Goal: Check status: Check status

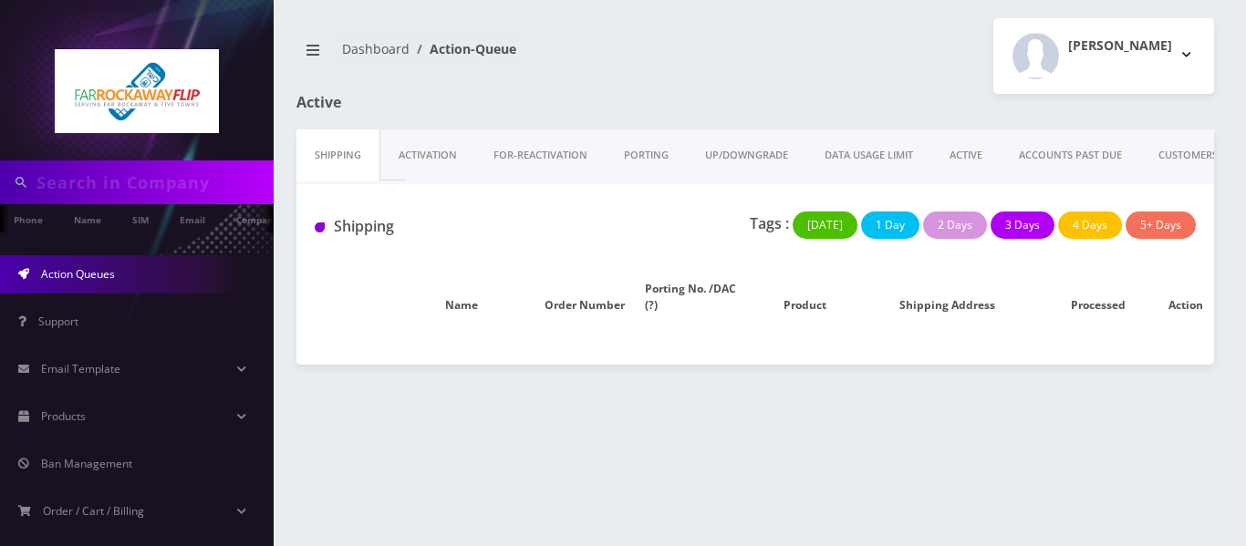
click at [978, 156] on link "ACTIVE" at bounding box center [965, 155] width 69 height 52
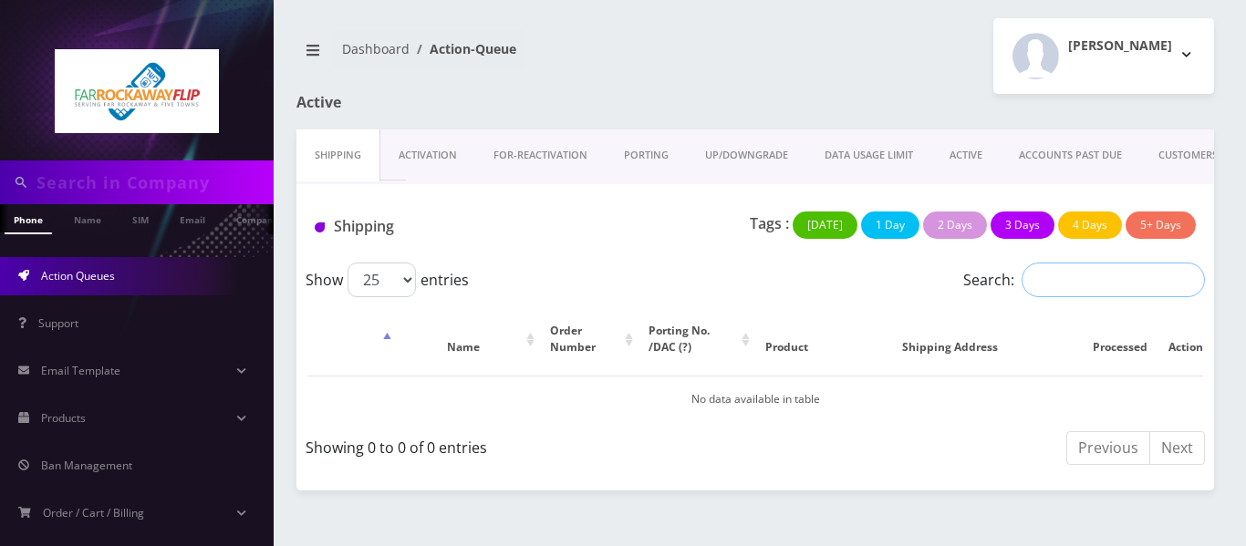
click at [1065, 281] on input "Search:" at bounding box center [1112, 280] width 183 height 35
click at [956, 155] on link "ACTIVE" at bounding box center [965, 155] width 69 height 52
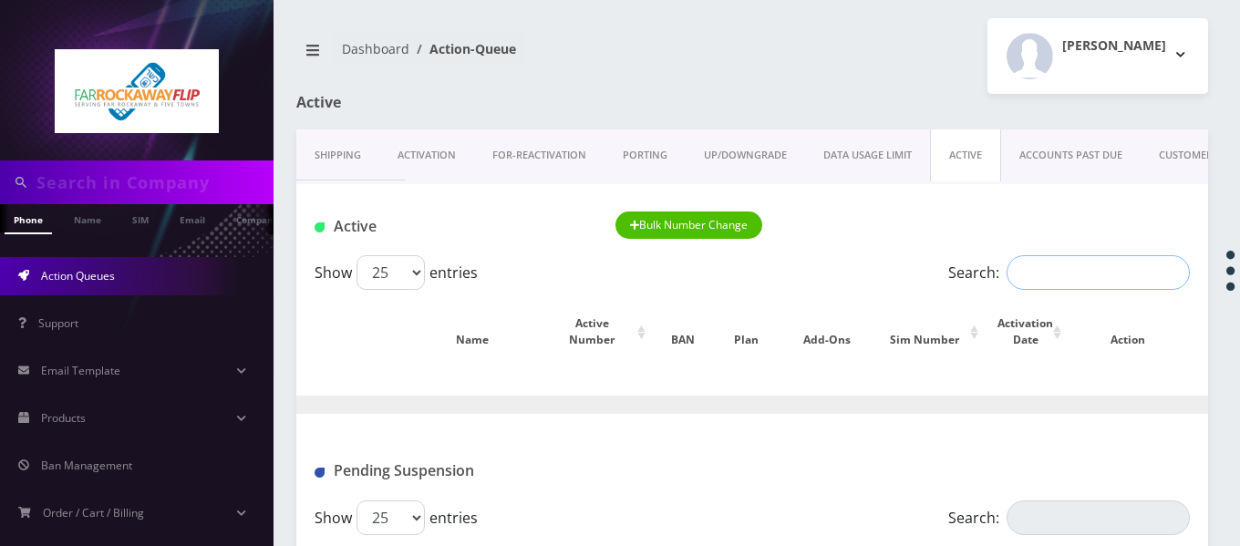
click at [1058, 278] on input "Search:" at bounding box center [1098, 272] width 183 height 35
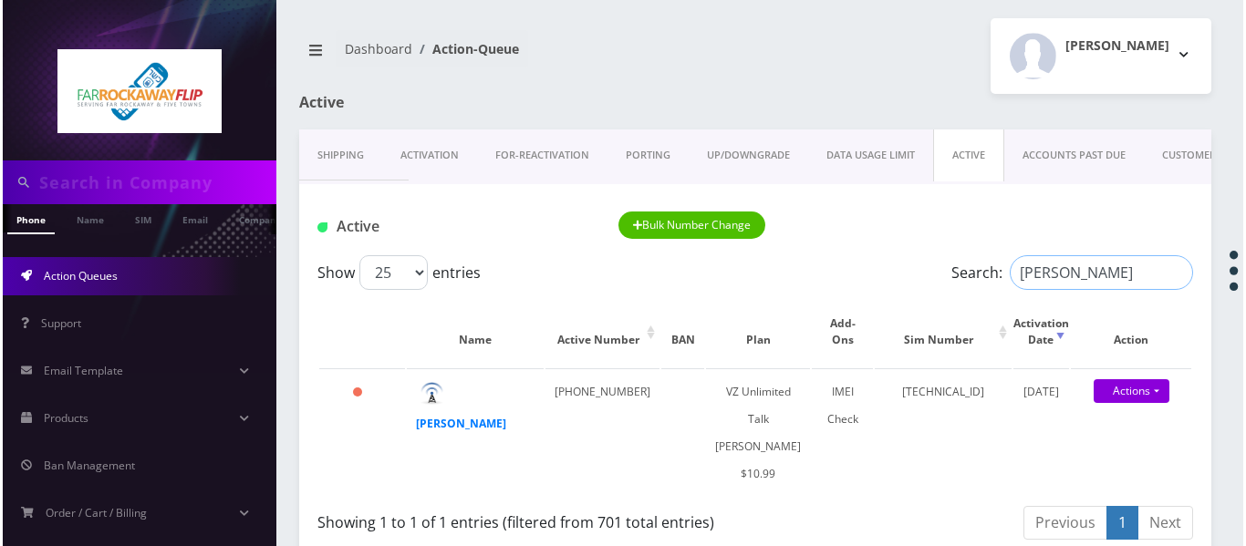
scroll to position [182, 0]
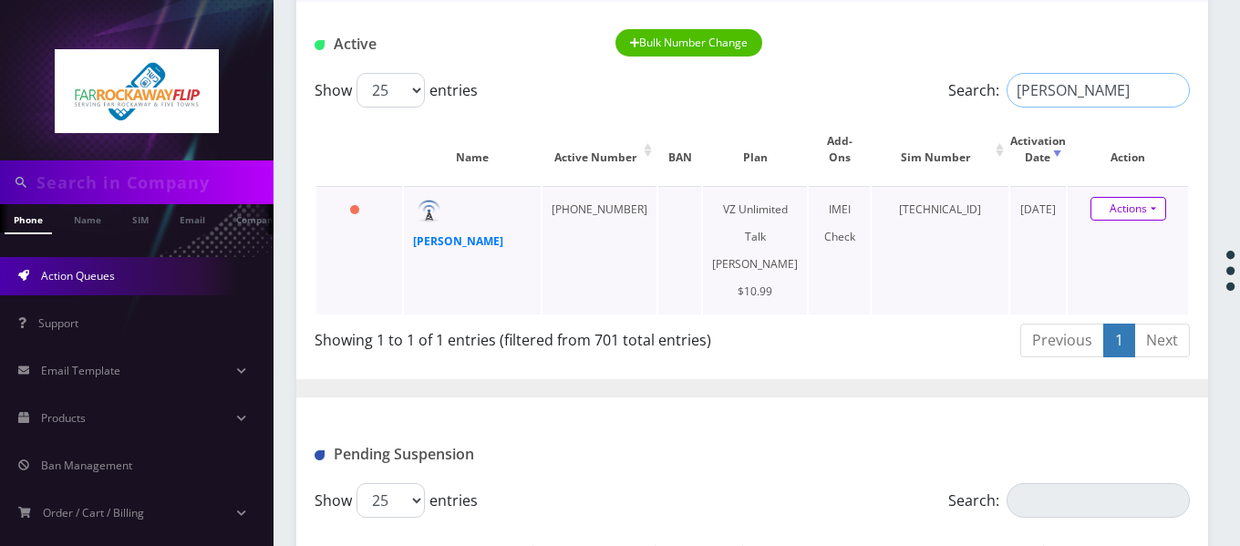
type input "[PERSON_NAME]"
click at [1157, 207] on link "Actions" at bounding box center [1129, 209] width 76 height 24
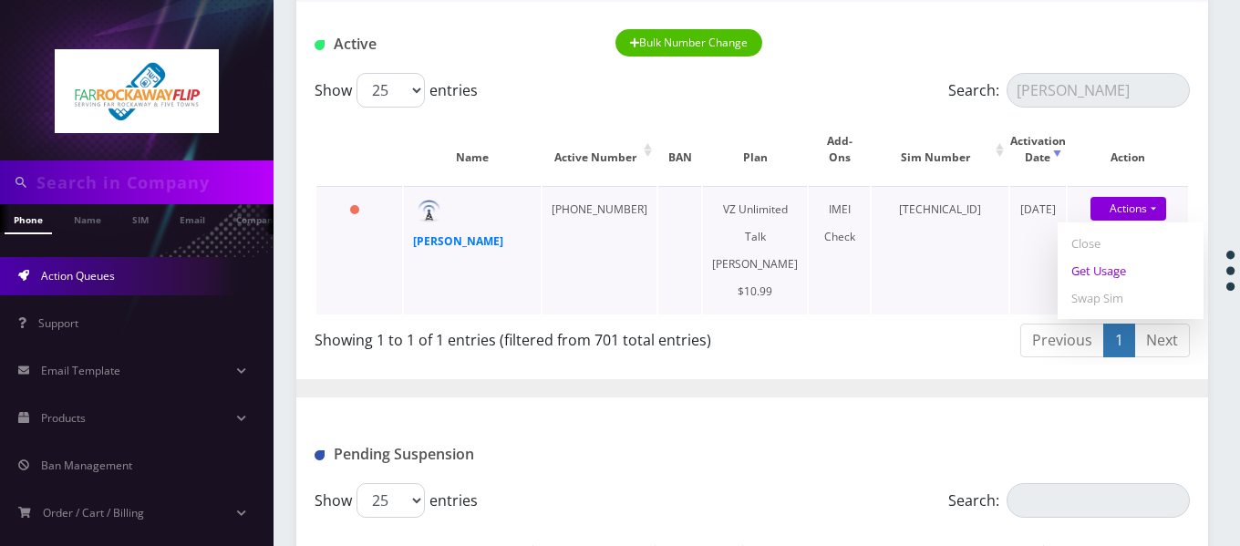
click at [1123, 271] on link "Get Usage" at bounding box center [1131, 270] width 146 height 27
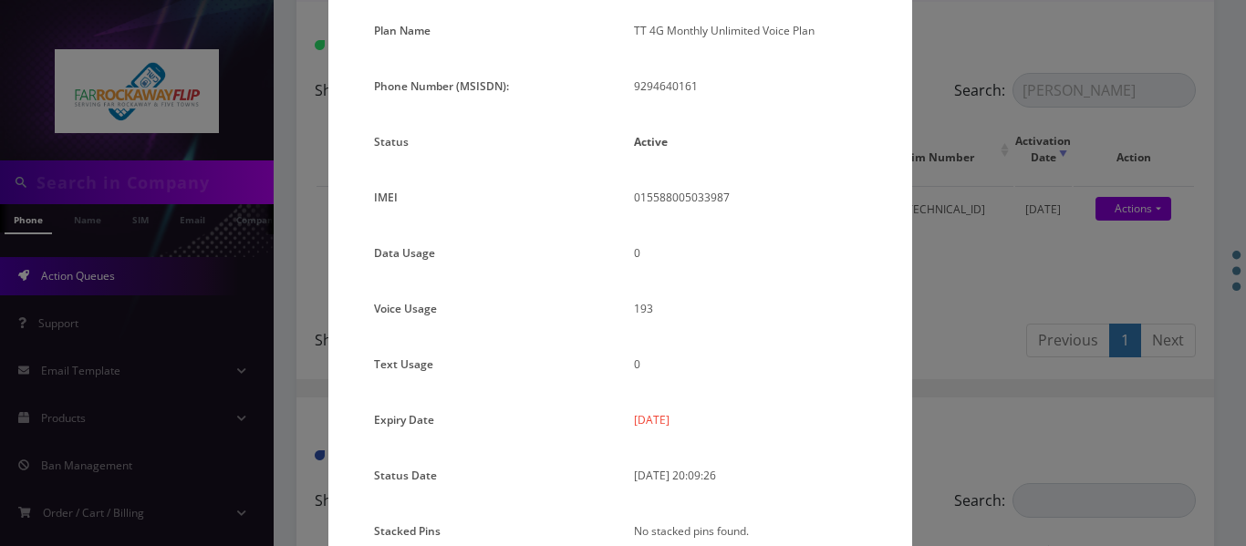
scroll to position [226, 0]
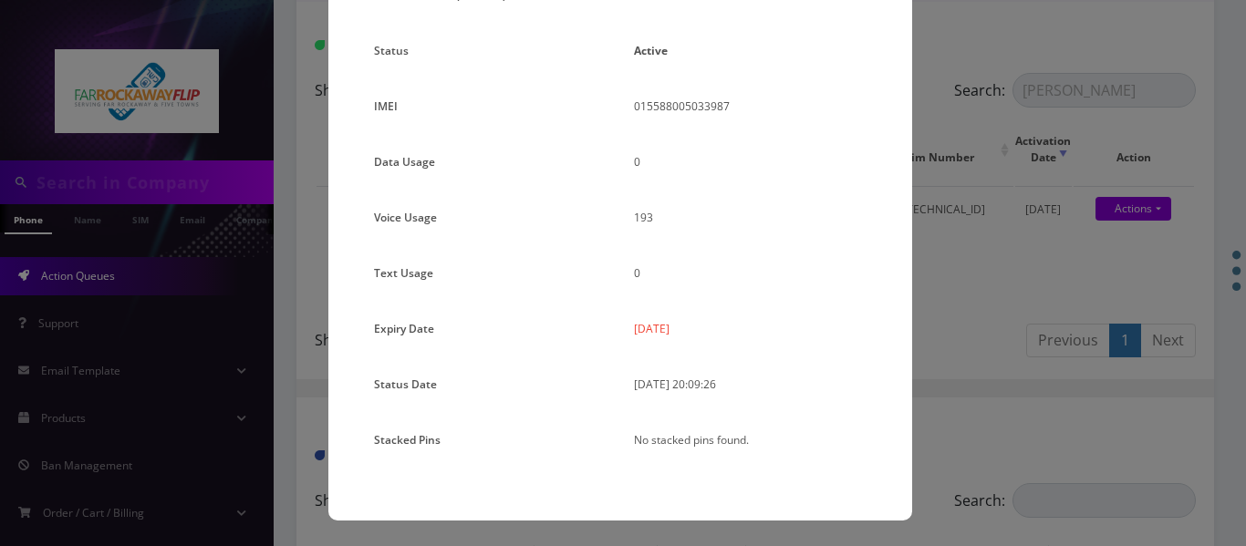
click at [779, 369] on div "Plan Name TT 4G Monthly Unlimited Voice Plan Phone Number (MSISDN): 9294640161 …" at bounding box center [620, 200] width 520 height 549
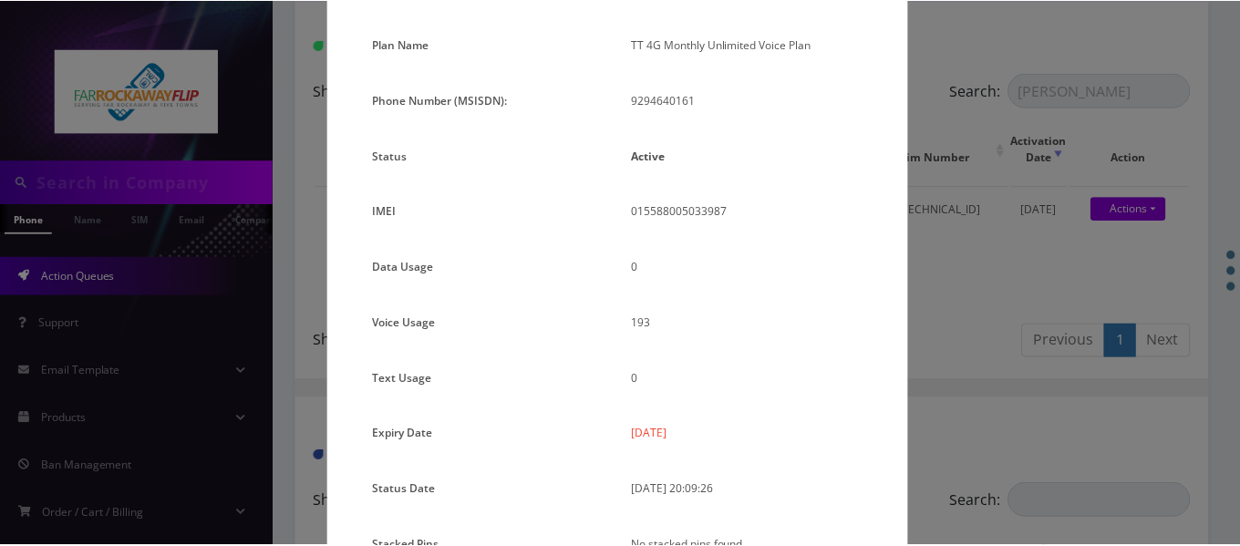
scroll to position [0, 0]
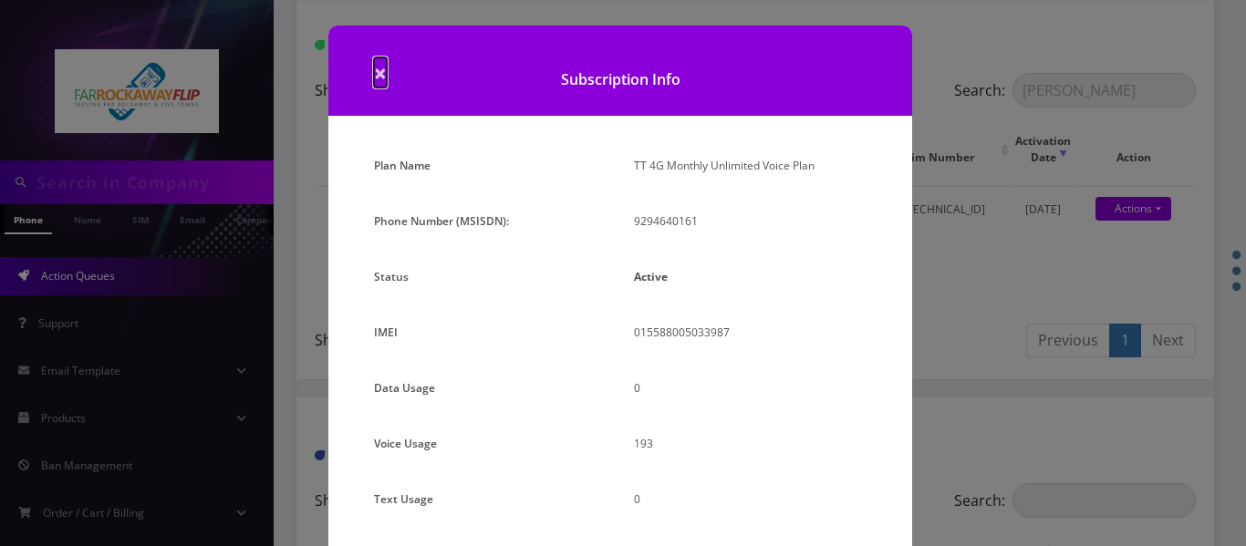
click at [383, 80] on span "×" at bounding box center [380, 72] width 13 height 30
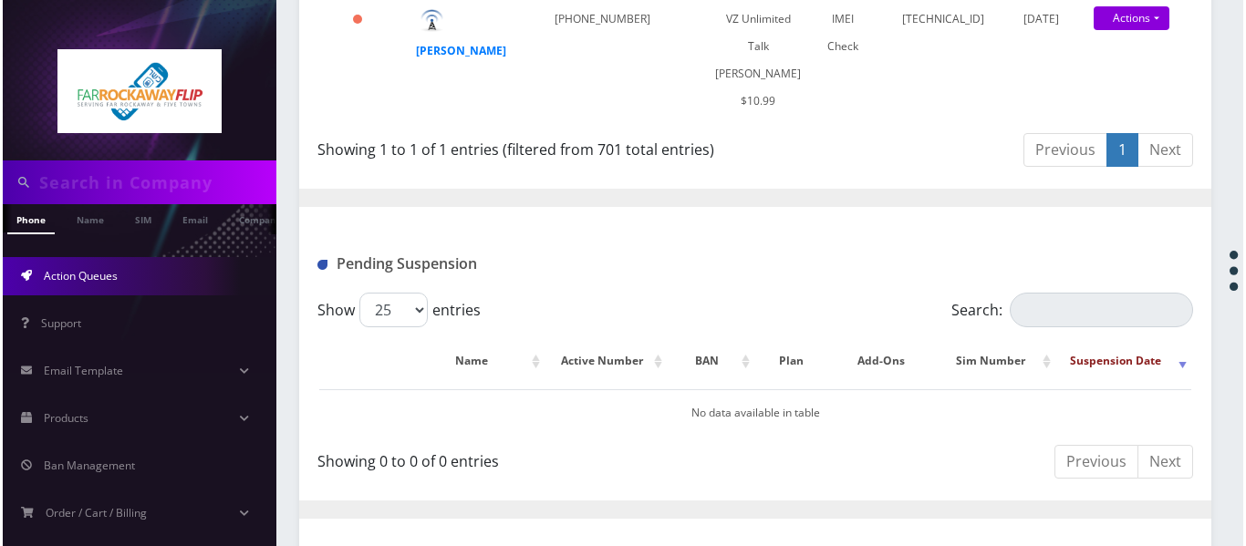
scroll to position [274, 0]
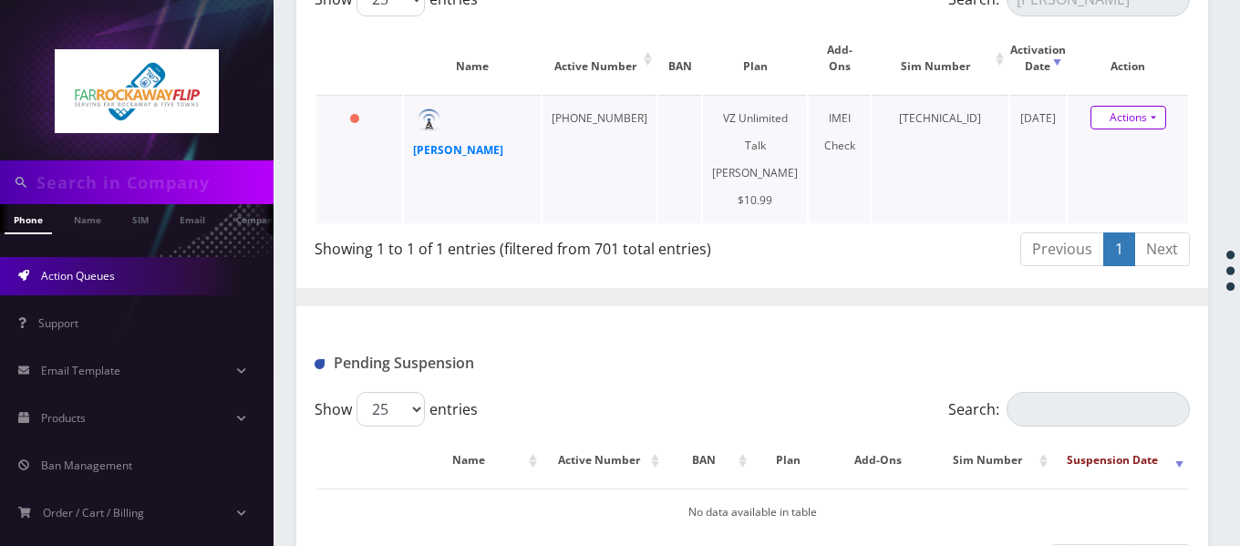
click at [1161, 129] on link "Actions" at bounding box center [1129, 118] width 76 height 24
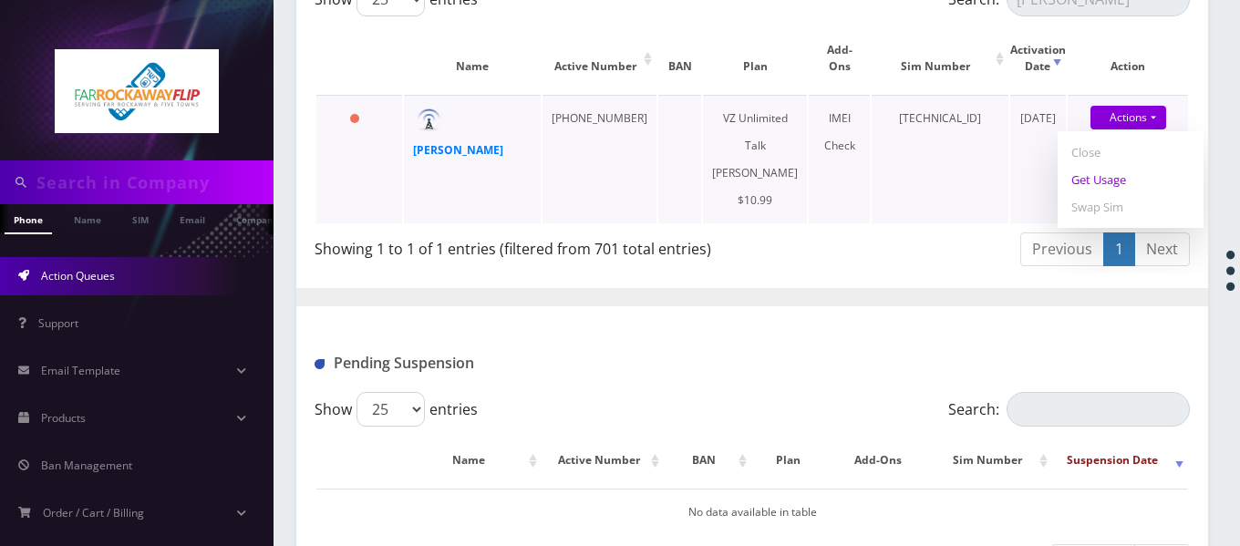
click at [1142, 176] on link "Get Usage" at bounding box center [1131, 179] width 146 height 27
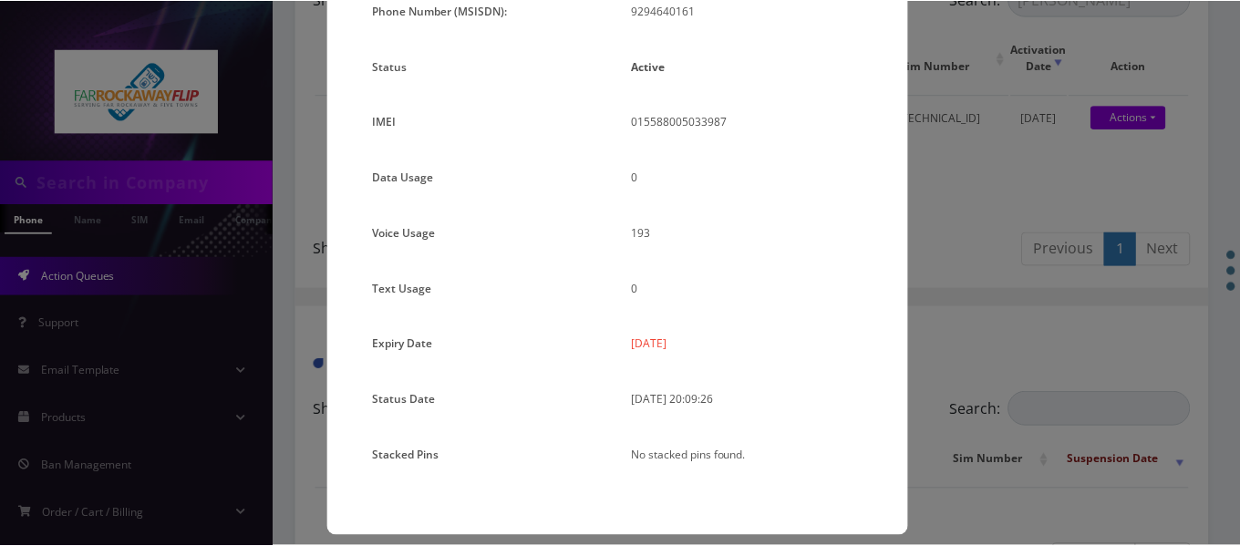
scroll to position [226, 0]
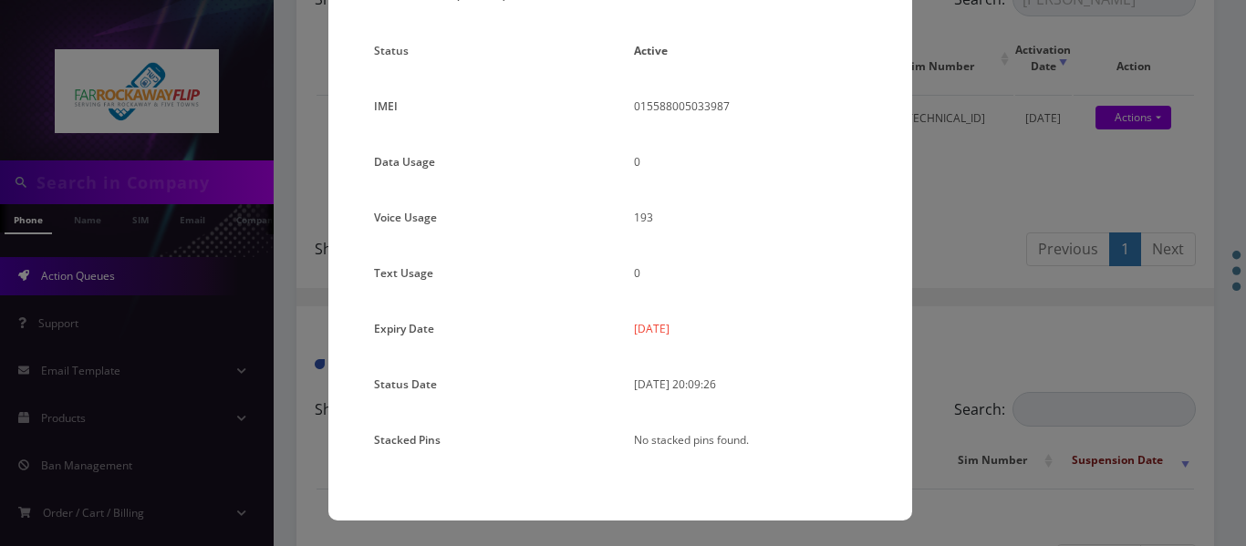
click at [1008, 302] on div "× Subscription Info Plan Name TT 4G Monthly Unlimited Voice Plan Phone Number (…" at bounding box center [623, 273] width 1246 height 546
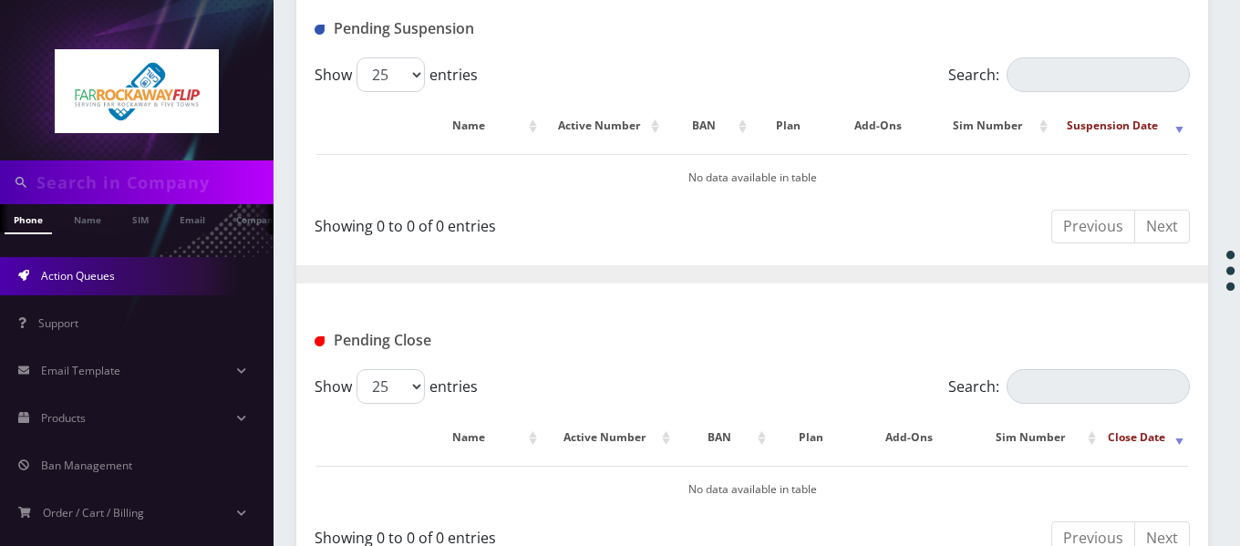
scroll to position [670, 0]
